Goal: Transaction & Acquisition: Subscribe to service/newsletter

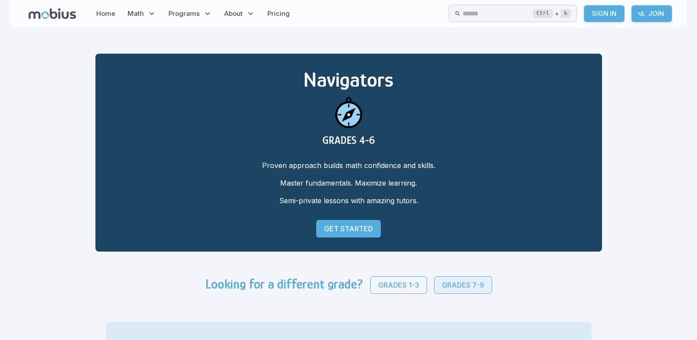
click at [452, 289] on p "Grades 7-9" at bounding box center [463, 285] width 42 height 11
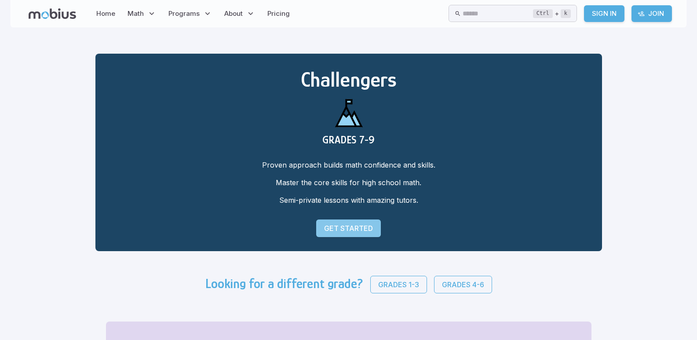
click at [352, 227] on p "Get Started" at bounding box center [348, 228] width 49 height 11
